Goal: Navigation & Orientation: Find specific page/section

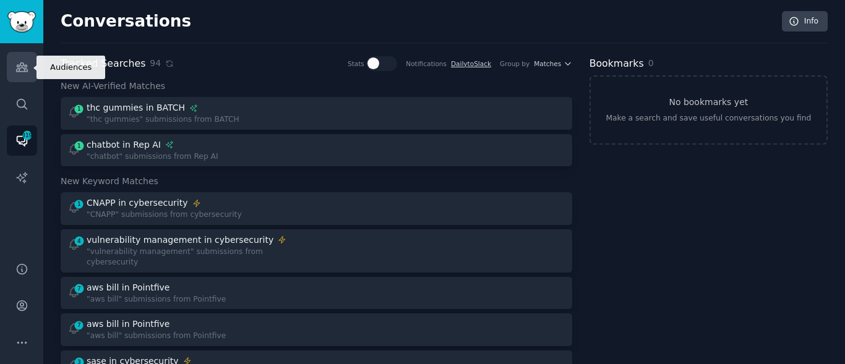
click at [18, 65] on icon "Sidebar" at bounding box center [21, 67] width 11 height 9
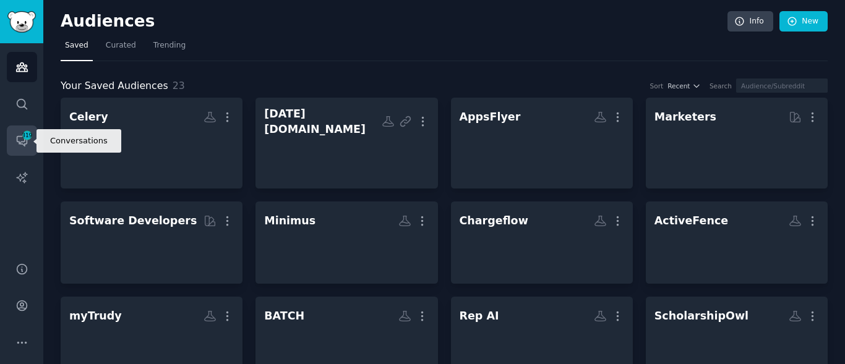
click at [22, 139] on span "319" at bounding box center [27, 135] width 11 height 9
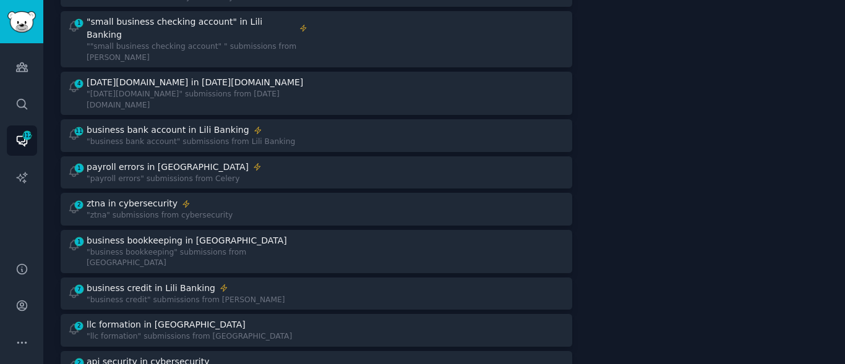
scroll to position [213, 0]
